Goal: Navigation & Orientation: Find specific page/section

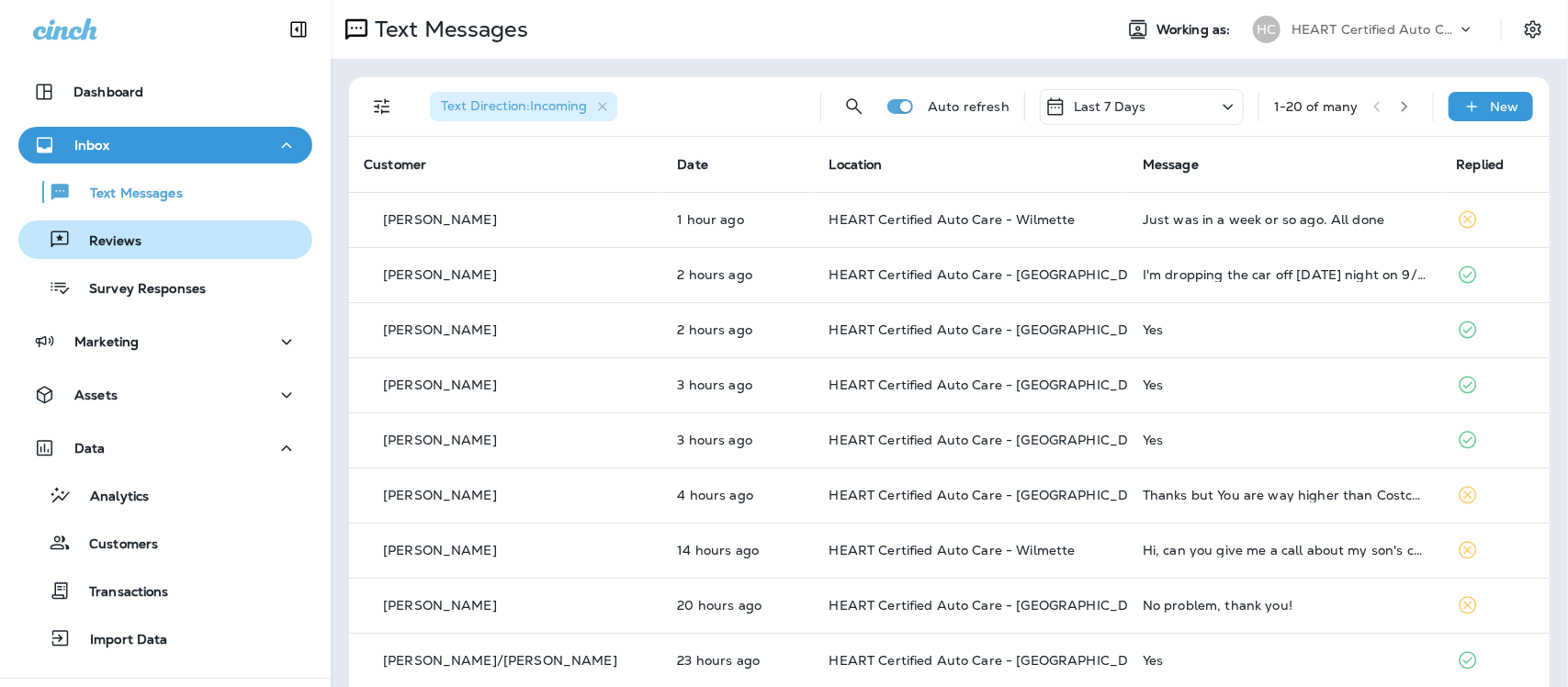
click at [116, 235] on p "Reviews" at bounding box center [106, 242] width 71 height 18
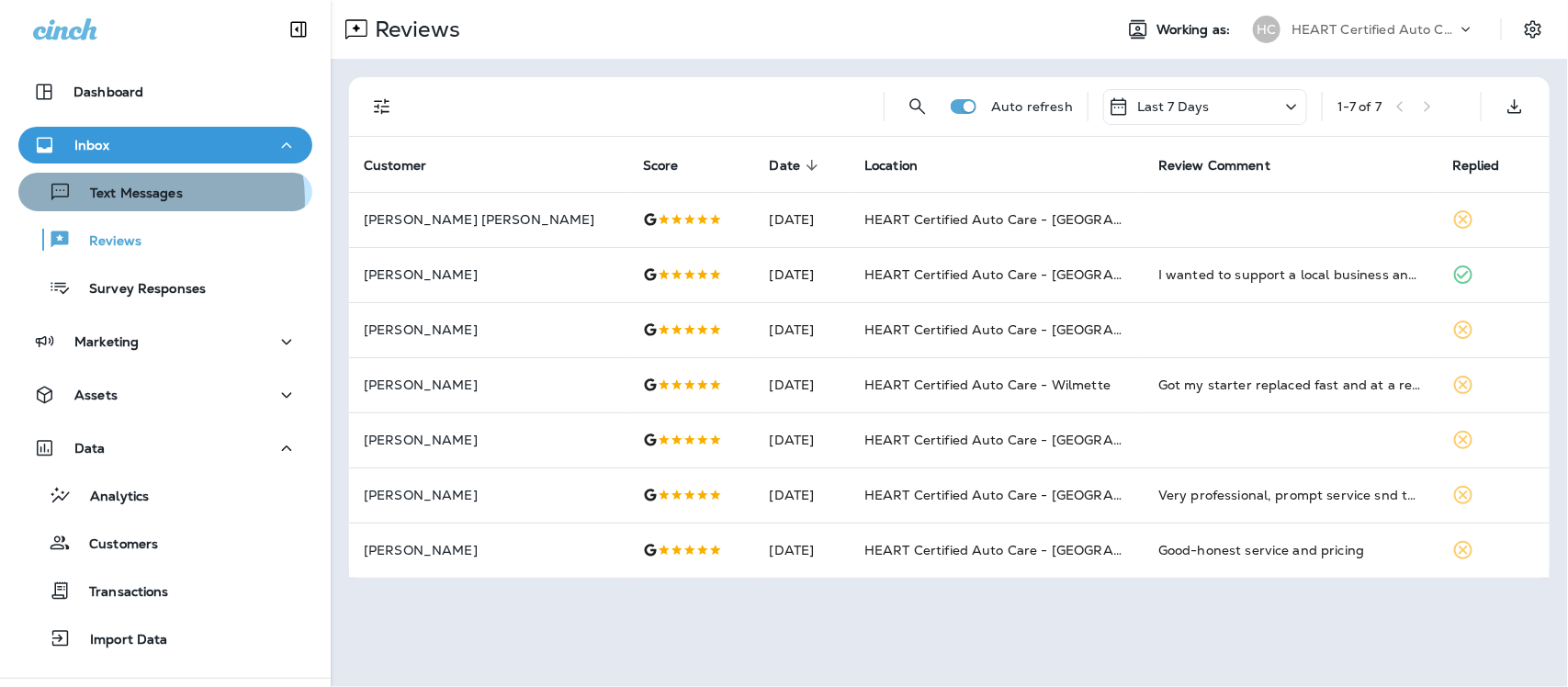
click at [150, 199] on p "Text Messages" at bounding box center [126, 194] width 111 height 18
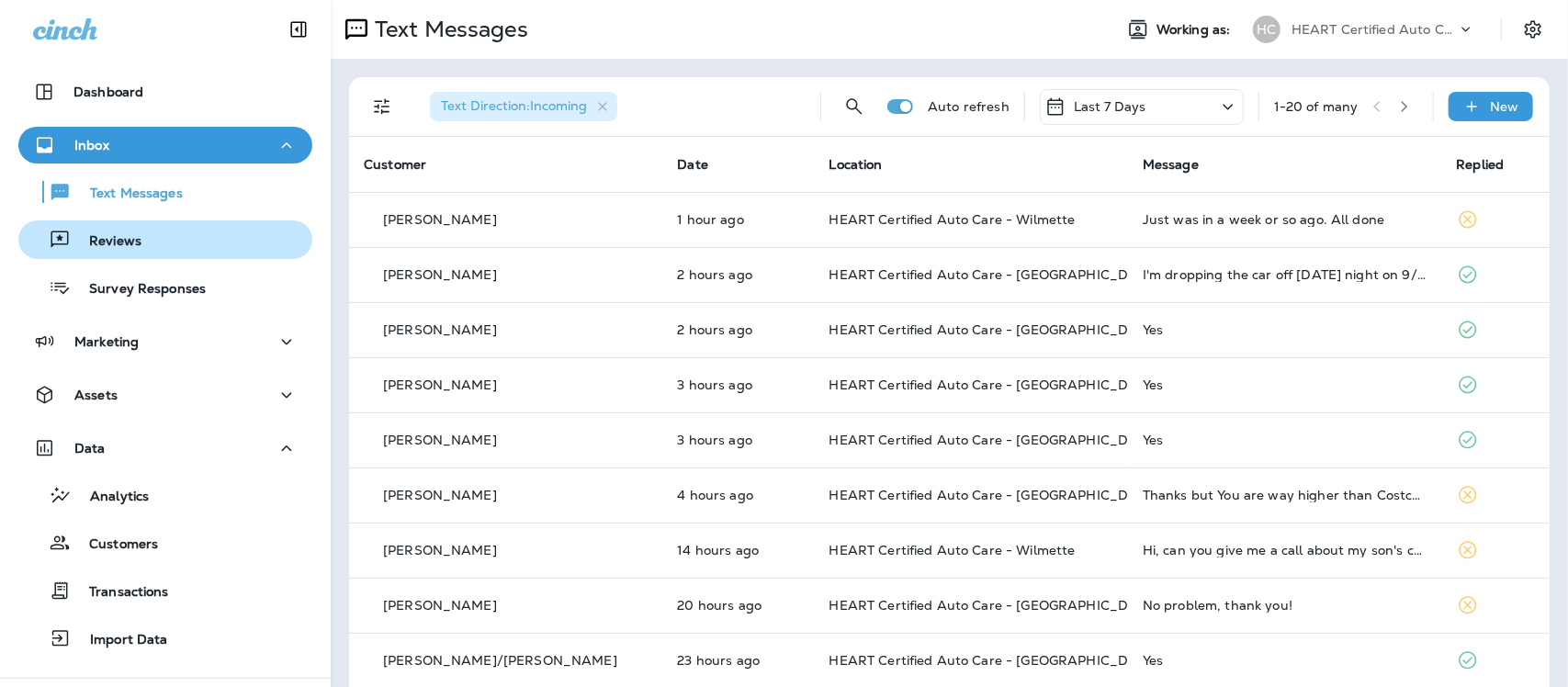
click at [94, 239] on p "Reviews" at bounding box center [106, 242] width 71 height 18
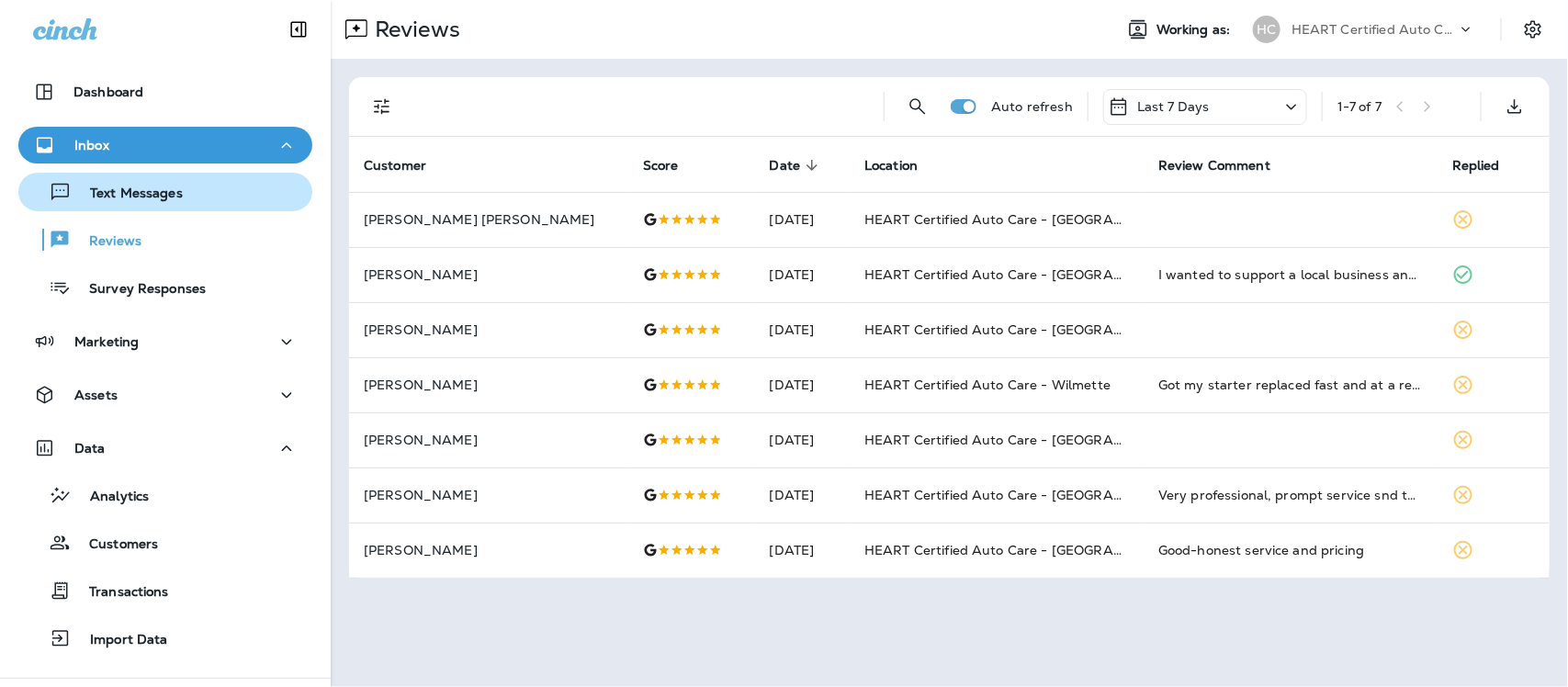
click at [126, 196] on p "Text Messages" at bounding box center [126, 194] width 111 height 18
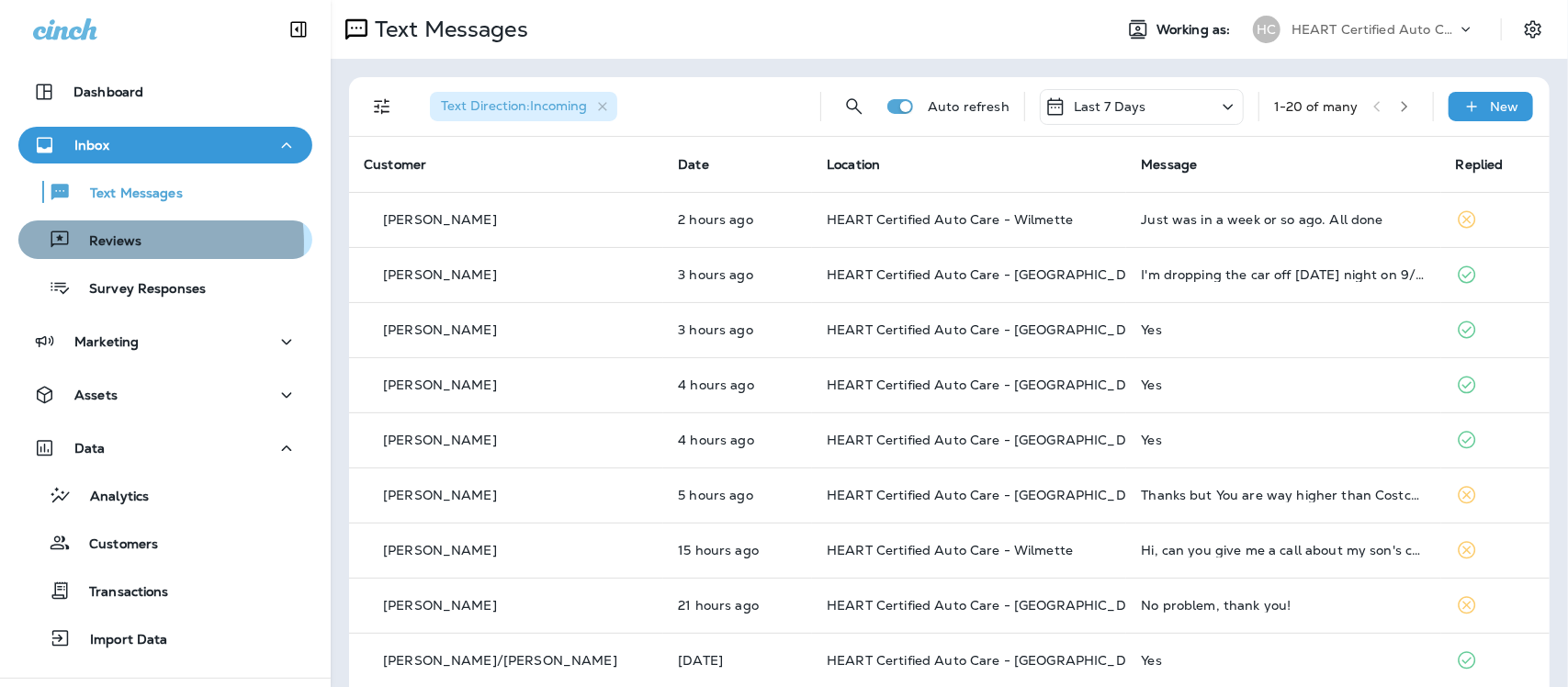
click at [94, 244] on p "Reviews" at bounding box center [106, 242] width 71 height 18
